Goal: Find specific page/section: Find specific page/section

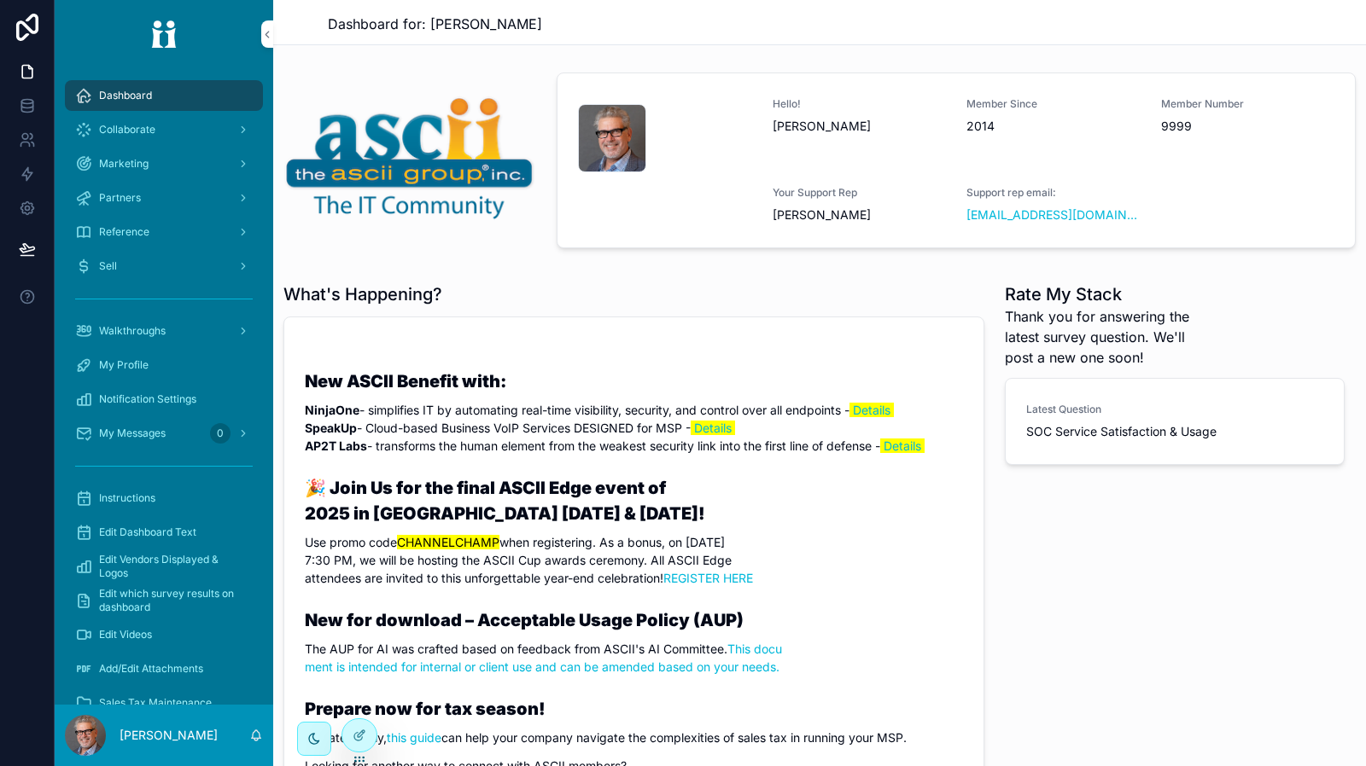
click at [212, 236] on div "Reference" at bounding box center [164, 231] width 178 height 27
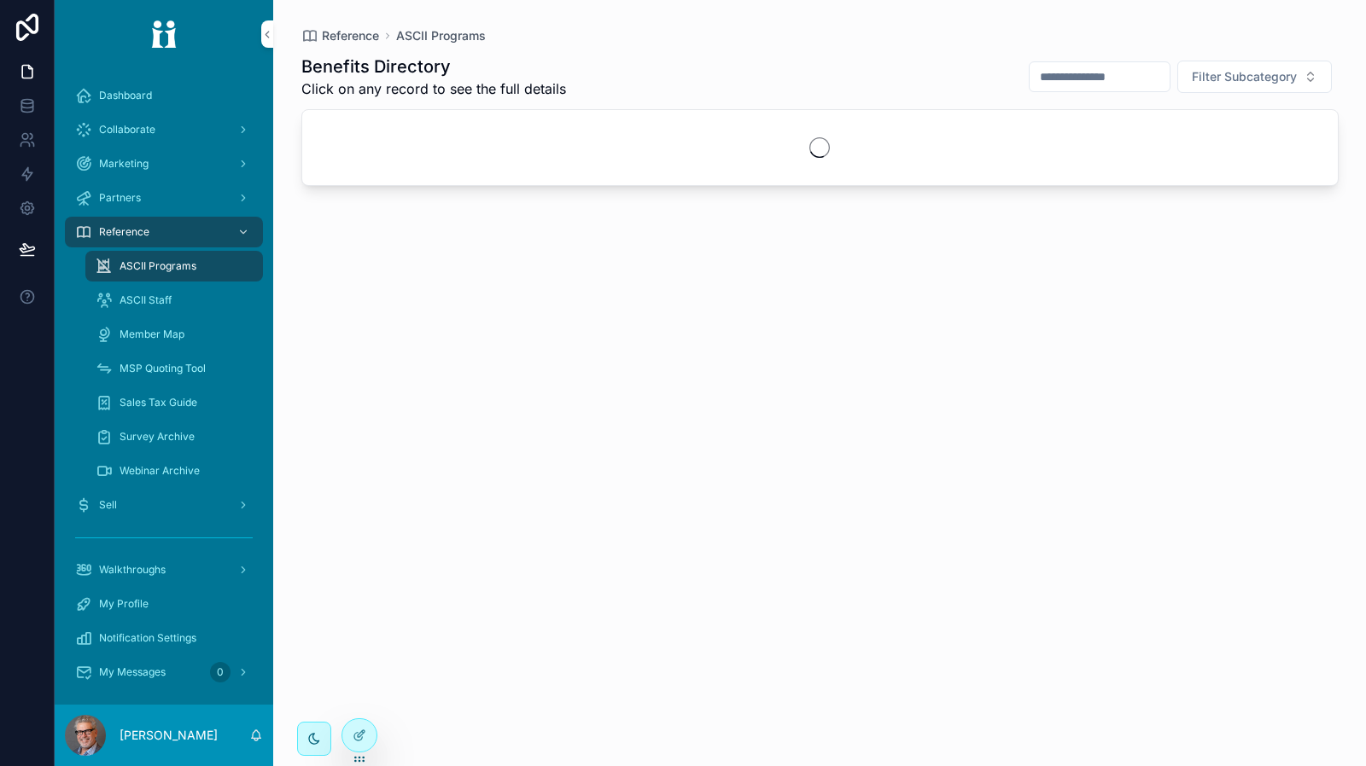
click at [167, 332] on span "Member Map" at bounding box center [151, 335] width 65 height 14
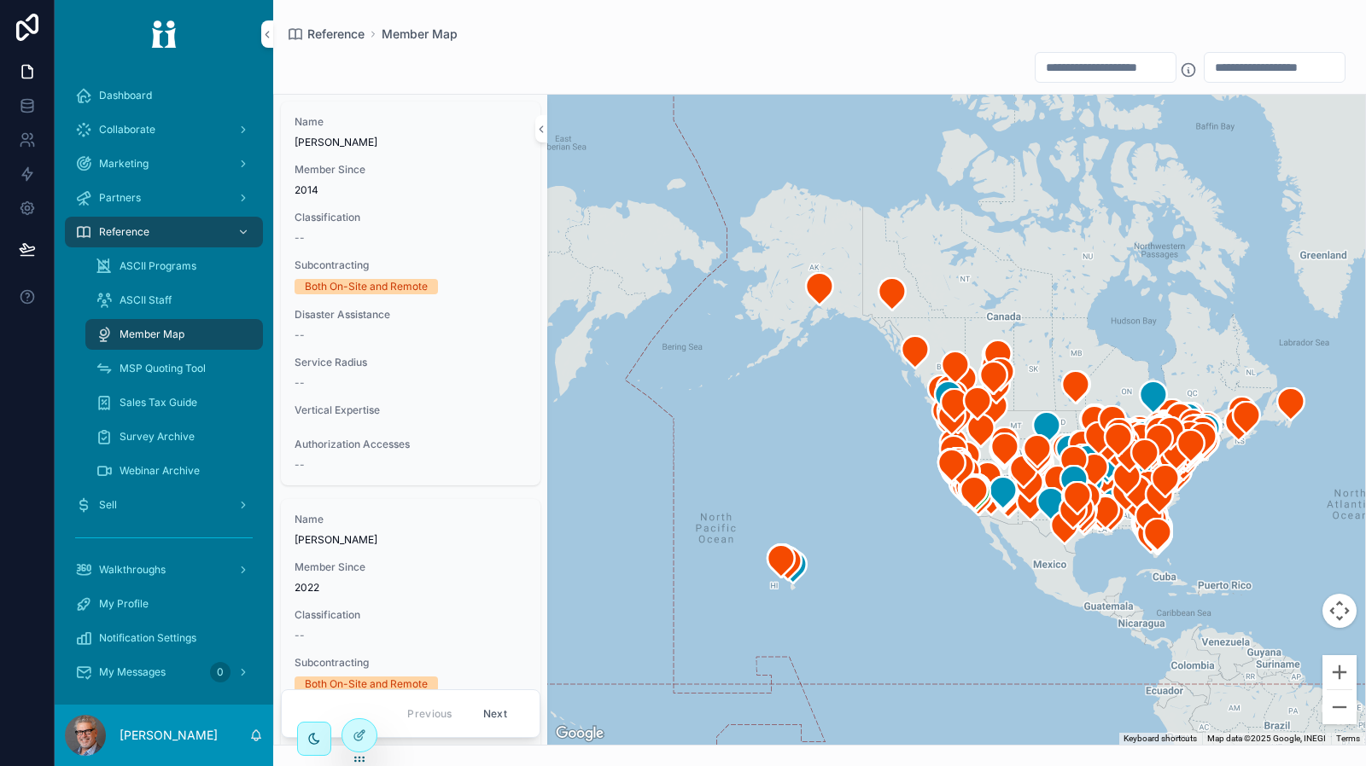
click at [176, 133] on div "Collaborate" at bounding box center [164, 129] width 178 height 27
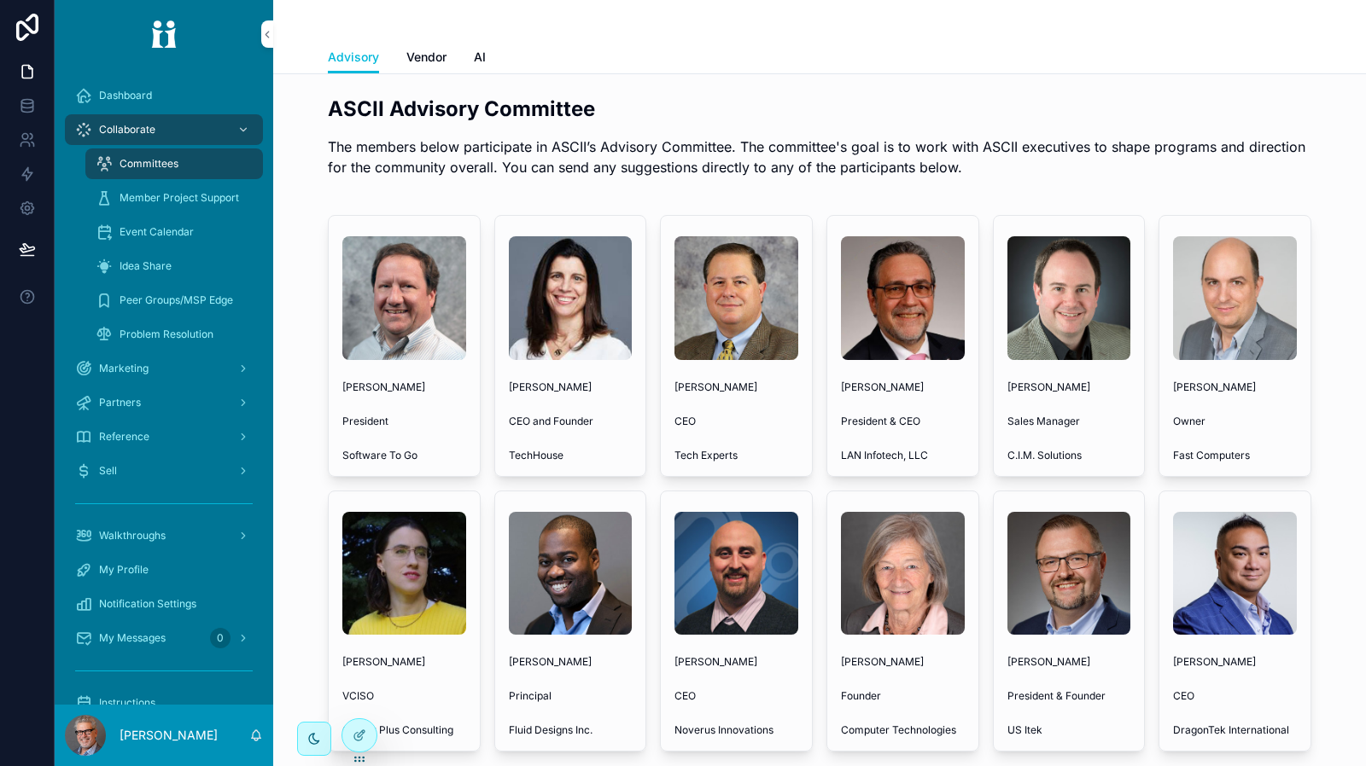
click at [194, 203] on span "Member Project Support" at bounding box center [178, 198] width 119 height 14
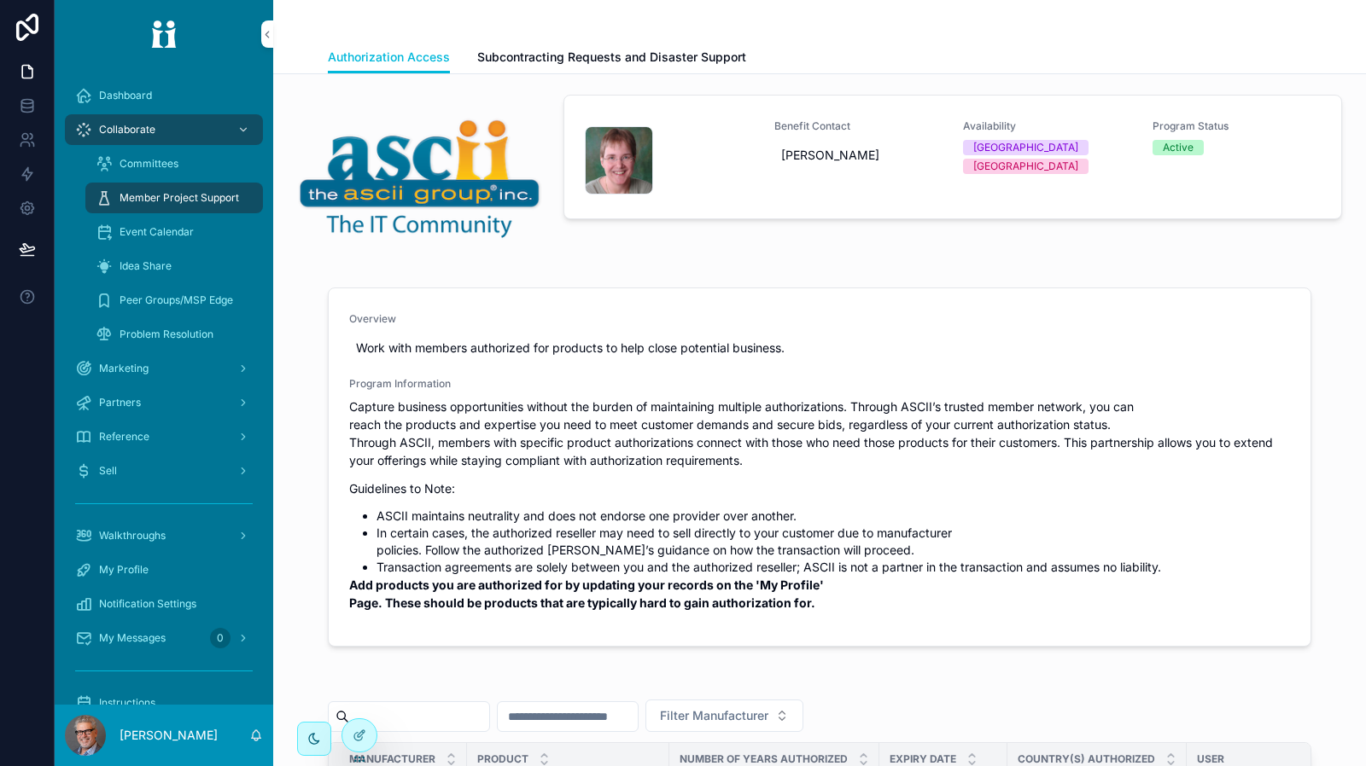
click at [579, 65] on span "Subcontracting Requests and Disaster Support" at bounding box center [611, 57] width 269 height 17
